Goal: Use online tool/utility: Utilize a website feature to perform a specific function

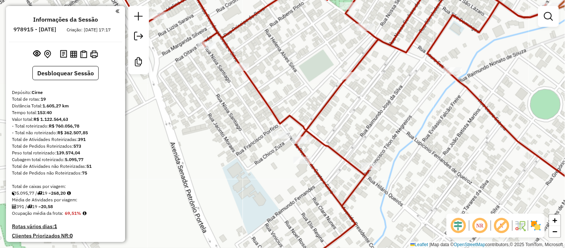
scroll to position [424, 0]
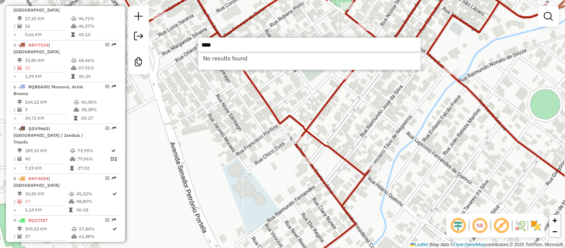
type input "****"
click at [258, 95] on icon at bounding box center [366, 123] width 512 height 297
select select "**********"
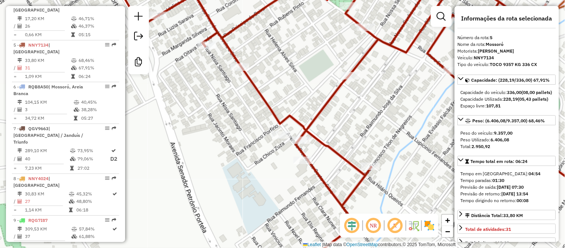
click at [244, 111] on div "Janela de atendimento Grade de atendimento Capacidade Transportadoras Veículos …" at bounding box center [282, 124] width 565 height 248
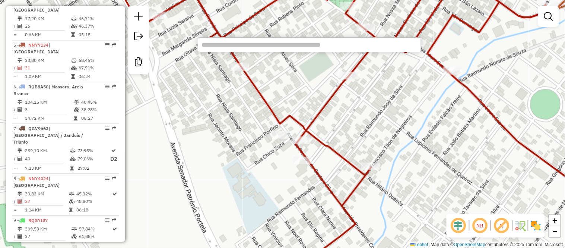
click at [195, 107] on div "Janela de atendimento Grade de atendimento Capacidade Transportadoras Veículos …" at bounding box center [282, 124] width 565 height 248
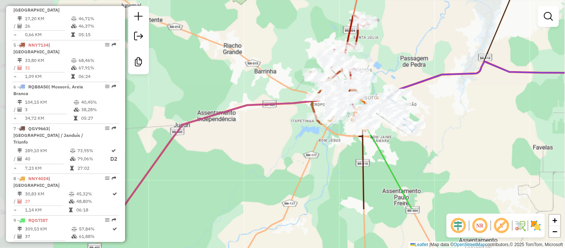
drag, startPoint x: 172, startPoint y: 170, endPoint x: 291, endPoint y: 105, distance: 135.9
click at [290, 106] on icon at bounding box center [238, 151] width 232 height 116
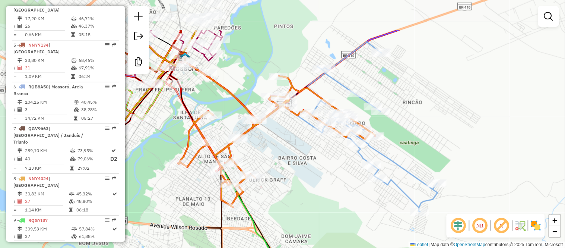
drag, startPoint x: 265, startPoint y: 77, endPoint x: 438, endPoint y: 132, distance: 181.2
click at [438, 132] on div "Janela de atendimento Grade de atendimento Capacidade Transportadoras Veículos …" at bounding box center [282, 124] width 565 height 248
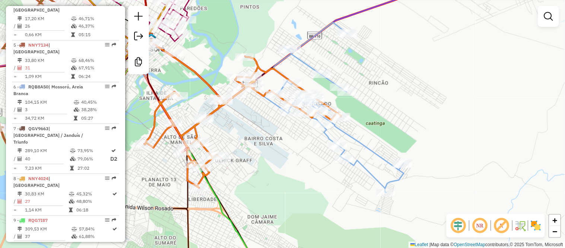
drag, startPoint x: 429, startPoint y: 136, endPoint x: 390, endPoint y: 113, distance: 45.2
click at [390, 113] on div "Janela de atendimento Grade de atendimento Capacidade Transportadoras Veículos …" at bounding box center [282, 124] width 565 height 248
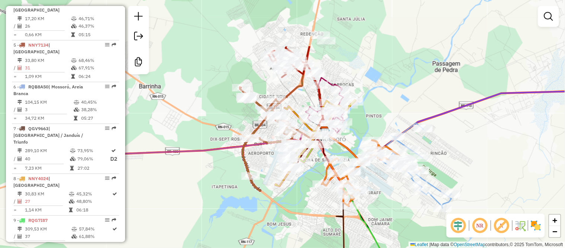
drag, startPoint x: 267, startPoint y: 44, endPoint x: 375, endPoint y: 115, distance: 129.0
click at [375, 115] on div "Janela de atendimento Grade de atendimento Capacidade Transportadoras Veículos …" at bounding box center [282, 124] width 565 height 248
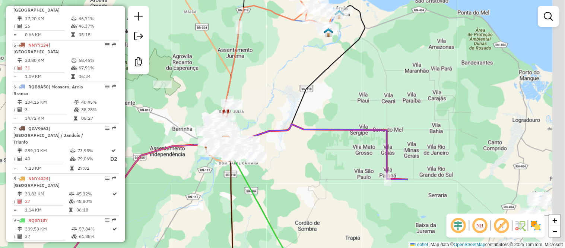
drag, startPoint x: 498, startPoint y: 92, endPoint x: 284, endPoint y: 71, distance: 215.0
click at [284, 71] on div "Janela de atendimento Grade de atendimento Capacidade Transportadoras Veículos …" at bounding box center [282, 124] width 565 height 248
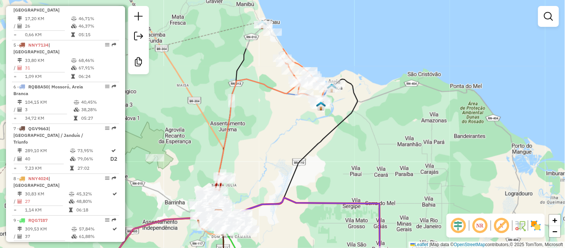
drag, startPoint x: 375, startPoint y: 102, endPoint x: 391, endPoint y: 196, distance: 95.5
click at [386, 191] on div "Janela de atendimento Grade de atendimento Capacidade Transportadoras Veículos …" at bounding box center [282, 124] width 565 height 248
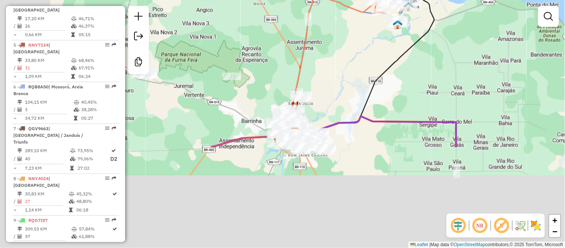
drag, startPoint x: 313, startPoint y: 200, endPoint x: 394, endPoint y: 73, distance: 150.5
click at [394, 73] on div "Janela de atendimento Grade de atendimento Capacidade Transportadoras Veículos …" at bounding box center [282, 124] width 565 height 248
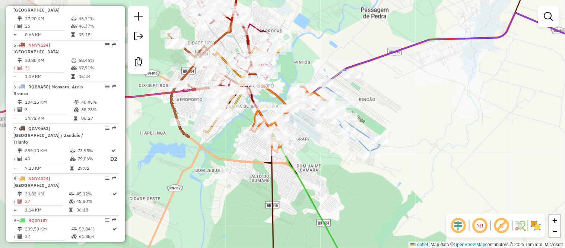
drag, startPoint x: 285, startPoint y: 174, endPoint x: 326, endPoint y: 196, distance: 46.3
click at [326, 196] on div "Janela de atendimento Grade de atendimento Capacidade Transportadoras Veículos …" at bounding box center [282, 124] width 565 height 248
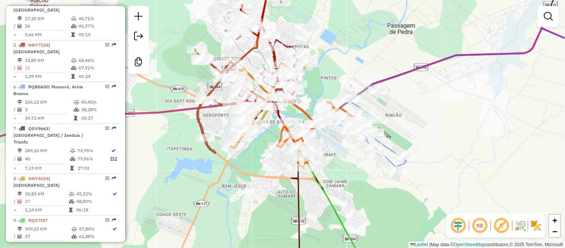
drag, startPoint x: 326, startPoint y: 196, endPoint x: 372, endPoint y: 228, distance: 55.9
click at [372, 226] on div "Janela de atendimento Grade de atendimento Capacidade Transportadoras Veículos …" at bounding box center [282, 124] width 565 height 248
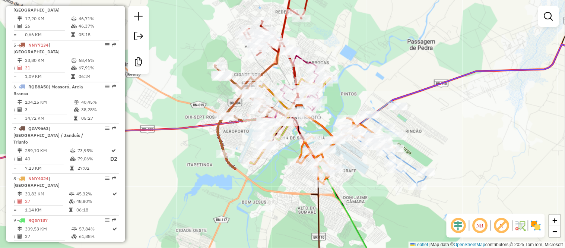
drag, startPoint x: 199, startPoint y: 182, endPoint x: 296, endPoint y: 80, distance: 140.1
click at [293, 83] on div "Janela de atendimento Grade de atendimento Capacidade Transportadoras Veículos …" at bounding box center [282, 124] width 565 height 248
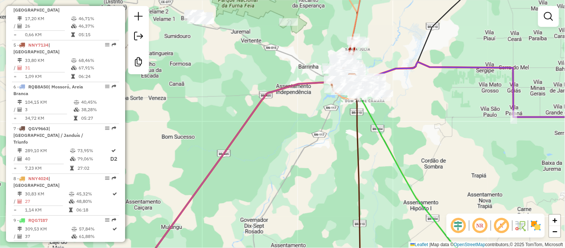
drag, startPoint x: 300, startPoint y: 217, endPoint x: 359, endPoint y: 83, distance: 146.0
click at [356, 92] on div "Janela de atendimento Grade de atendimento Capacidade Transportadoras Veículos …" at bounding box center [282, 124] width 565 height 248
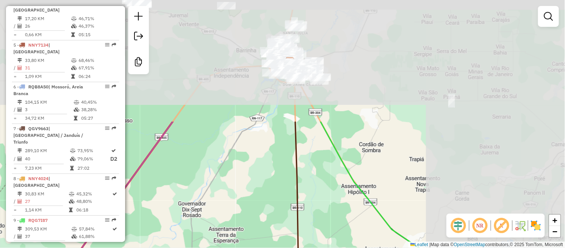
drag, startPoint x: 332, startPoint y: 83, endPoint x: 179, endPoint y: 236, distance: 216.9
click at [179, 236] on div "Janela de atendimento Grade de atendimento Capacidade Transportadoras Veículos …" at bounding box center [282, 124] width 565 height 248
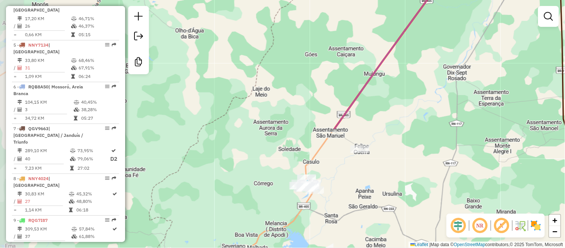
drag, startPoint x: 233, startPoint y: 141, endPoint x: 504, endPoint y: -4, distance: 307.1
click at [504, 0] on html "Aguarde... Pop-up bloqueado! Seu navegador bloqueou automáticamente a abertura …" at bounding box center [282, 124] width 565 height 248
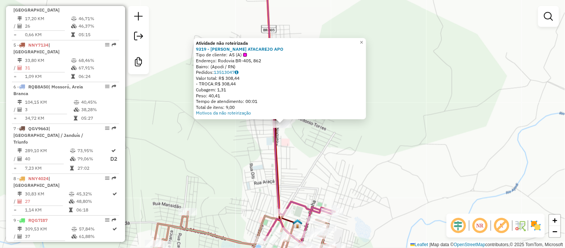
click at [313, 172] on div "Atividade não roteirizada 9319 - NONATO ATACAREJO APO Tipo de cliente: AS (A) E…" at bounding box center [282, 124] width 565 height 248
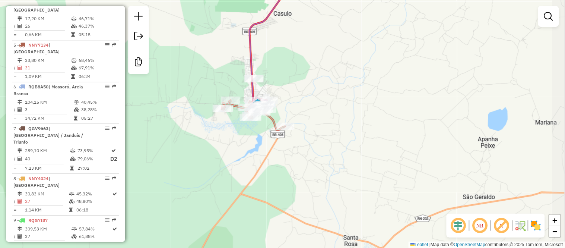
drag, startPoint x: 277, startPoint y: 188, endPoint x: 179, endPoint y: 155, distance: 103.4
click at [179, 155] on div "Janela de atendimento Grade de atendimento Capacidade Transportadoras Veículos …" at bounding box center [282, 124] width 565 height 248
